Goal: Download file/media

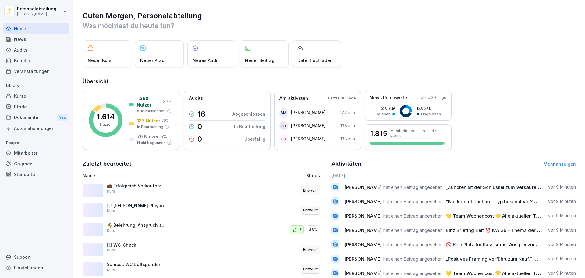
click at [28, 92] on div "Kurse" at bounding box center [36, 95] width 66 height 11
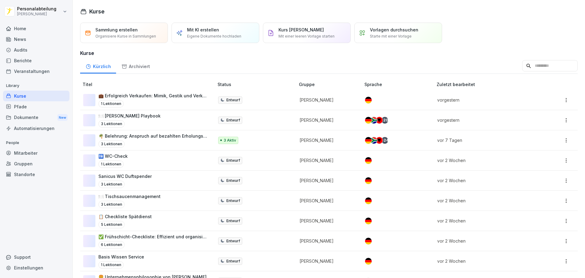
click at [18, 109] on div "Pfade" at bounding box center [36, 106] width 66 height 11
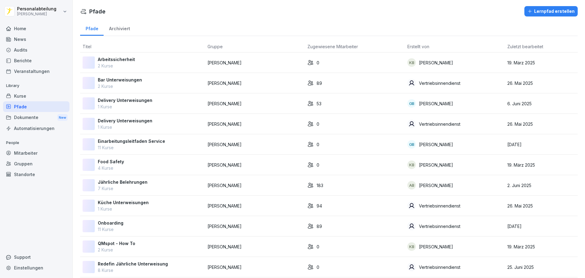
click at [40, 97] on div "Kurse" at bounding box center [36, 95] width 66 height 11
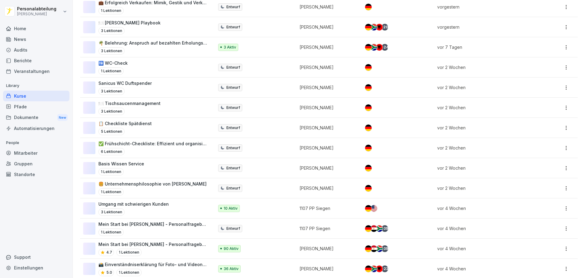
scroll to position [183, 0]
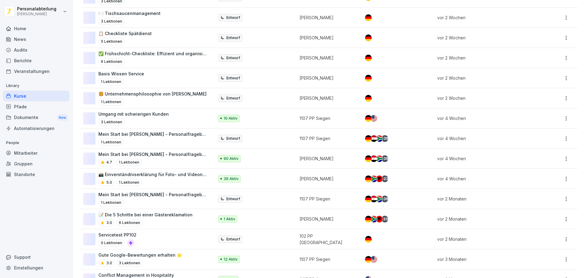
click at [182, 197] on p "Mein Start bei Peter Pane - Personalfragebogen" at bounding box center [152, 194] width 109 height 6
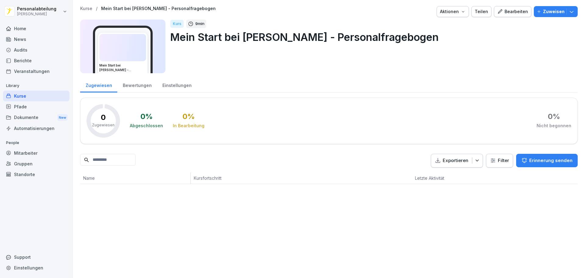
click at [54, 95] on div "Kurse" at bounding box center [36, 95] width 66 height 11
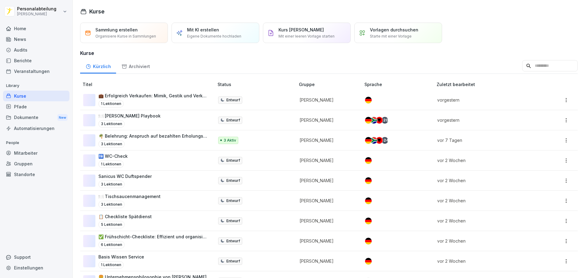
click at [526, 63] on input at bounding box center [549, 66] width 55 height 12
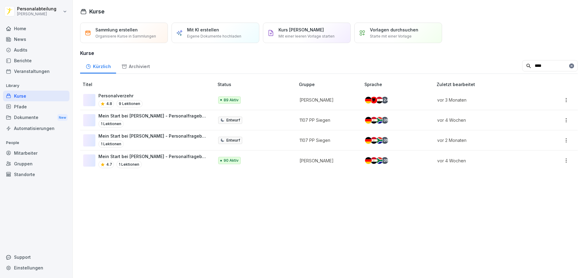
type input "****"
click at [144, 153] on p "Mein Start bei Peter Pane - Personalfragebogen" at bounding box center [152, 156] width 109 height 6
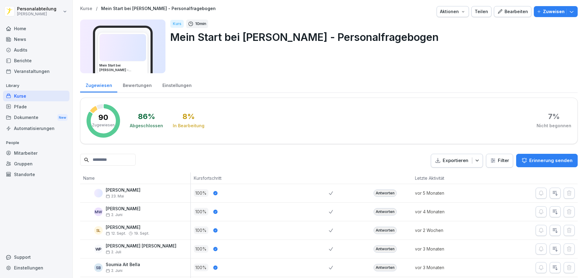
click at [123, 159] on input at bounding box center [107, 160] width 55 height 12
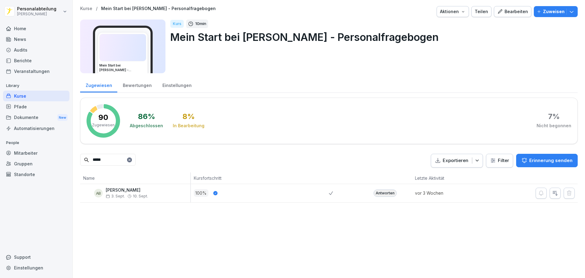
type input "*****"
click at [380, 192] on div "Antworten" at bounding box center [385, 192] width 23 height 7
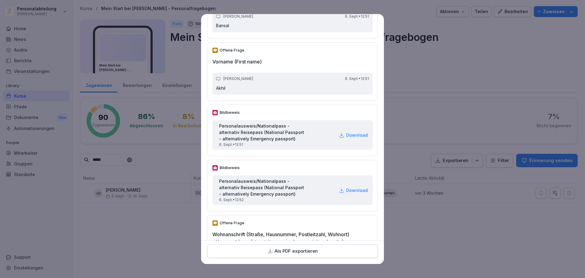
scroll to position [91, 0]
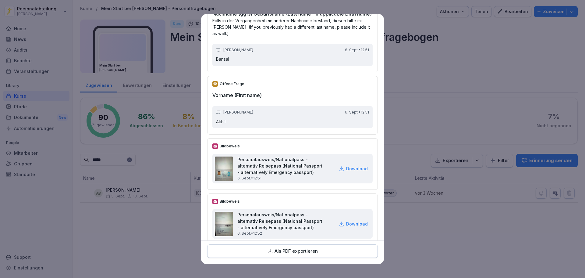
click at [309, 250] on p "Als PDF exportieren" at bounding box center [296, 250] width 43 height 7
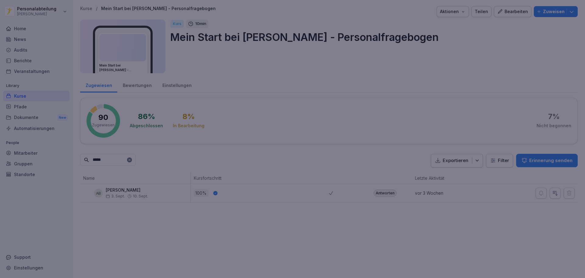
click at [417, 217] on div at bounding box center [292, 139] width 585 height 278
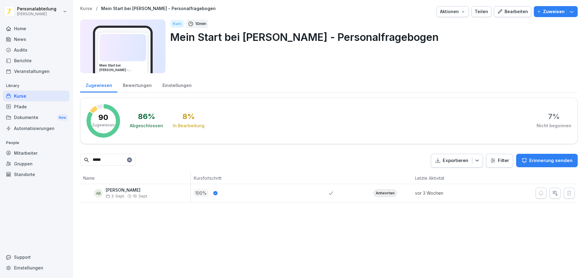
drag, startPoint x: 146, startPoint y: 224, endPoint x: 221, endPoint y: 216, distance: 74.8
click at [146, 224] on div "Kurse / Mein Start bei Peter Pane - Personalfragebogen Aktionen Teilen Bearbeit…" at bounding box center [329, 139] width 512 height 278
click at [382, 192] on div "Antworten" at bounding box center [385, 192] width 23 height 7
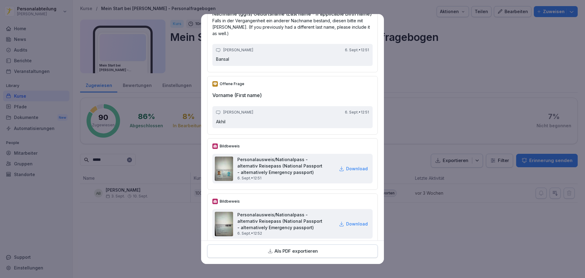
scroll to position [122, 0]
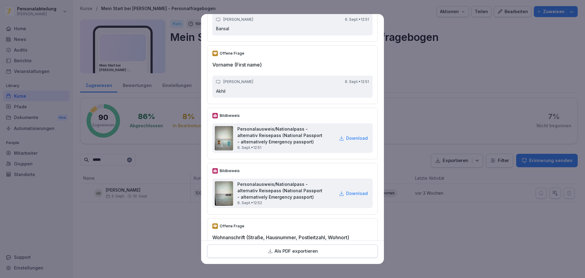
click at [346, 141] on p "Download" at bounding box center [357, 138] width 22 height 6
click at [346, 196] on p "Download" at bounding box center [357, 193] width 22 height 6
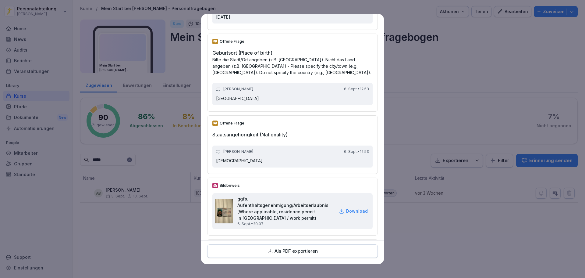
scroll to position [518, 0]
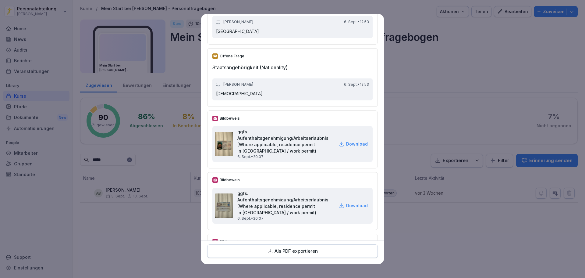
click at [349, 147] on p "Download" at bounding box center [357, 143] width 22 height 6
click at [347, 208] on p "Download" at bounding box center [357, 205] width 22 height 6
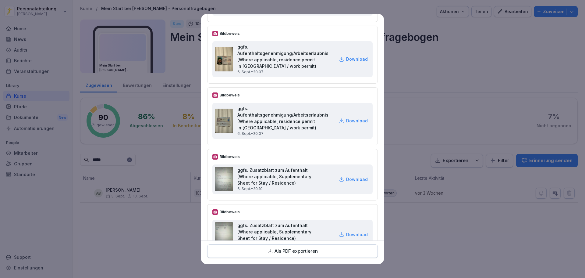
scroll to position [640, 0]
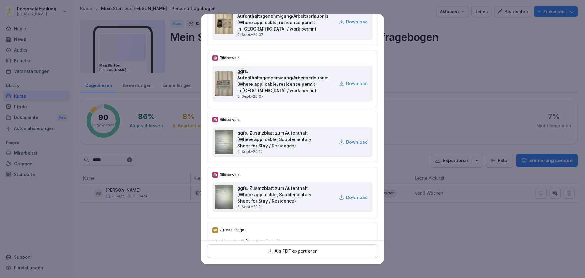
click at [346, 145] on p "Download" at bounding box center [357, 142] width 22 height 6
click at [353, 200] on p "Download" at bounding box center [357, 197] width 22 height 6
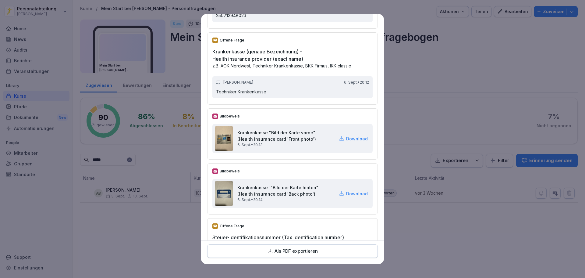
scroll to position [1219, 0]
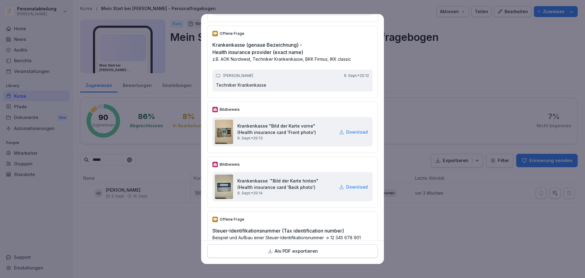
click at [346, 135] on p "Download" at bounding box center [357, 132] width 22 height 6
click at [346, 190] on p "Download" at bounding box center [357, 186] width 22 height 6
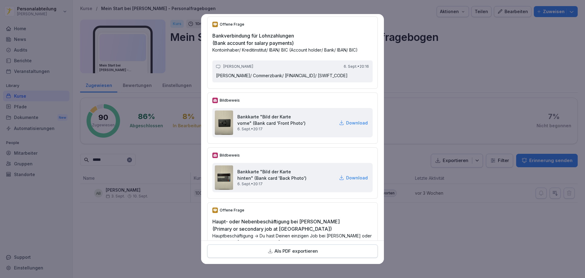
scroll to position [1493, 0]
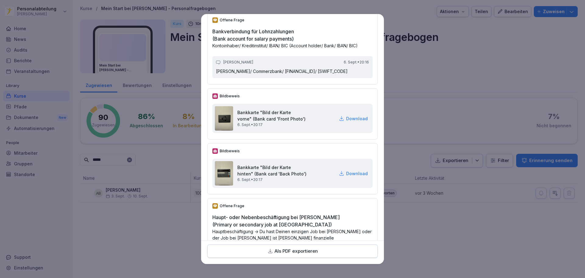
click at [346, 122] on p "Download" at bounding box center [357, 118] width 22 height 6
click at [353, 176] on p "Download" at bounding box center [357, 173] width 22 height 6
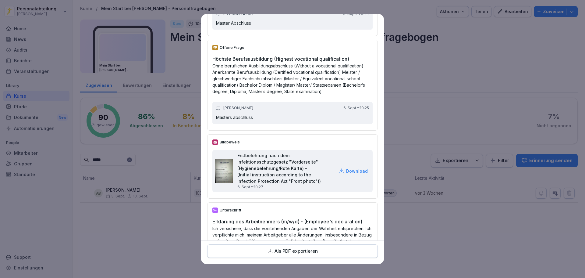
scroll to position [2163, 0]
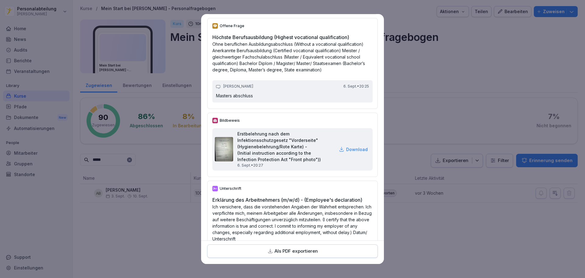
click at [346, 152] on p "Download" at bounding box center [357, 149] width 22 height 6
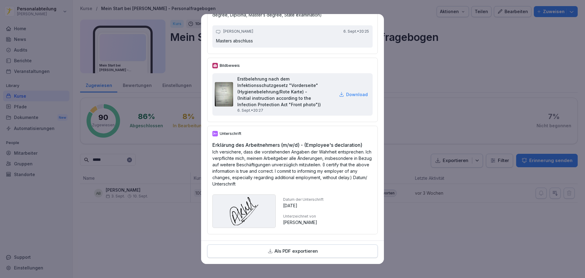
scroll to position [2256, 0]
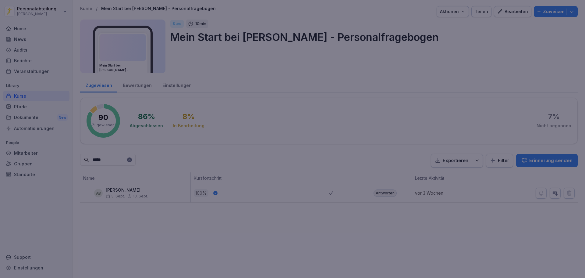
click at [418, 100] on div at bounding box center [292, 139] width 585 height 278
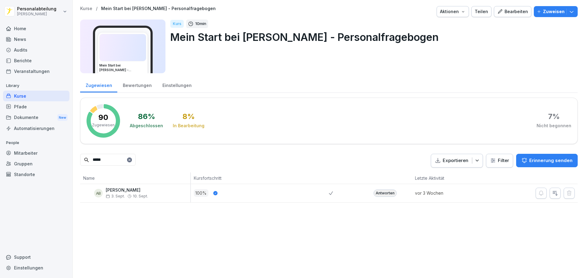
click at [22, 108] on div "Pfade" at bounding box center [36, 106] width 66 height 11
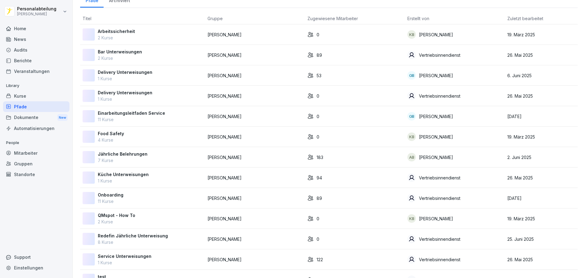
scroll to position [49, 0]
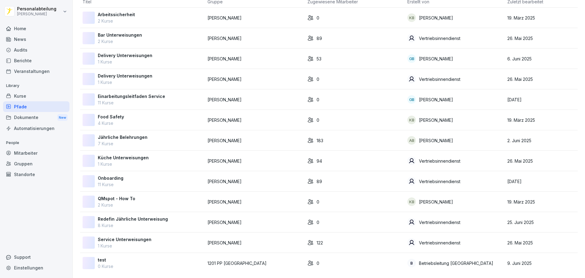
click at [150, 175] on div "Onboarding 11 Kurse" at bounding box center [143, 181] width 120 height 13
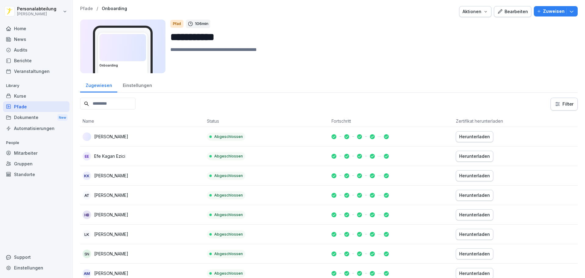
click at [132, 103] on input at bounding box center [107, 103] width 55 height 12
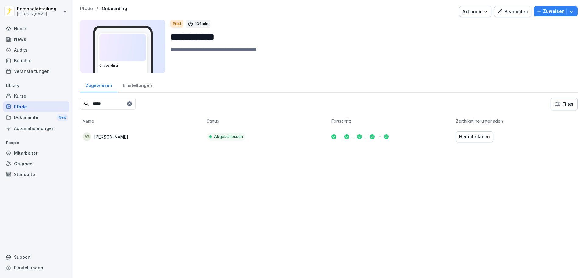
type input "*****"
click at [477, 133] on button "Herunterladen" at bounding box center [474, 136] width 37 height 11
